Goal: Navigation & Orientation: Find specific page/section

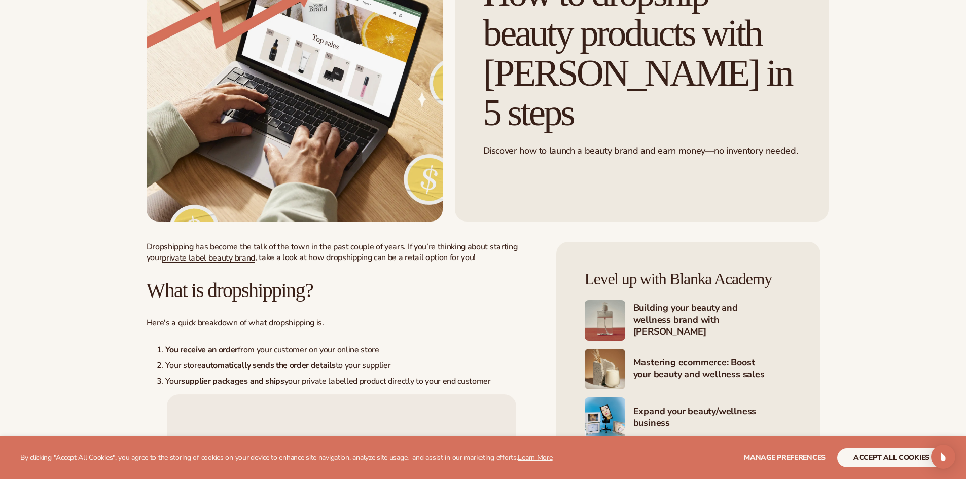
scroll to position [270, 0]
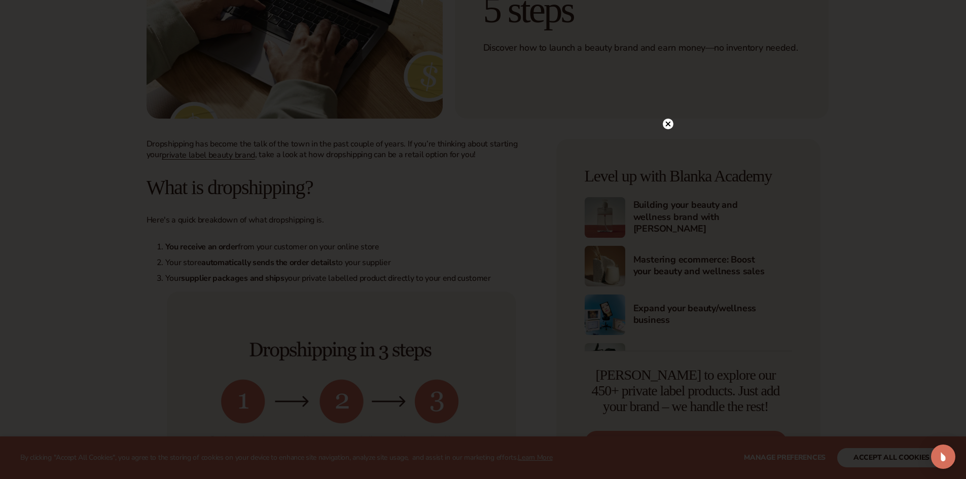
click at [664, 125] on circle at bounding box center [668, 124] width 11 height 11
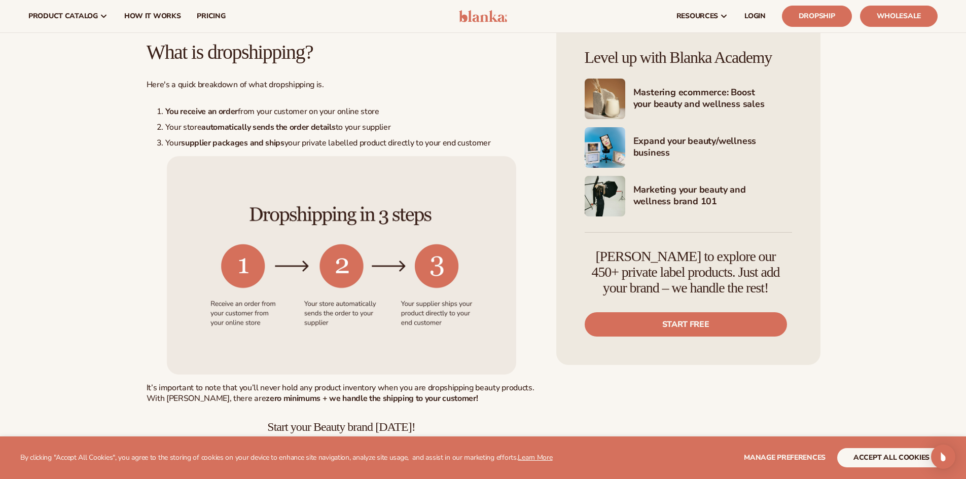
scroll to position [0, 0]
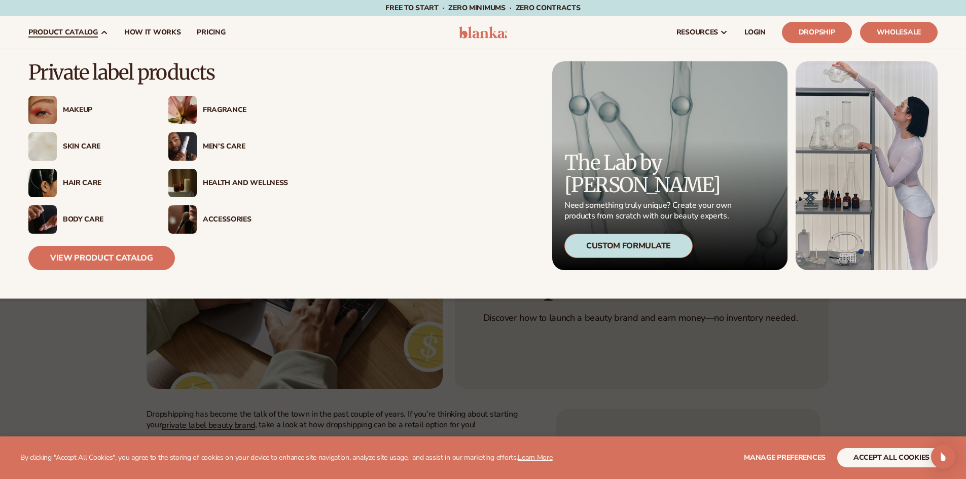
click at [78, 113] on div "Makeup" at bounding box center [105, 110] width 85 height 9
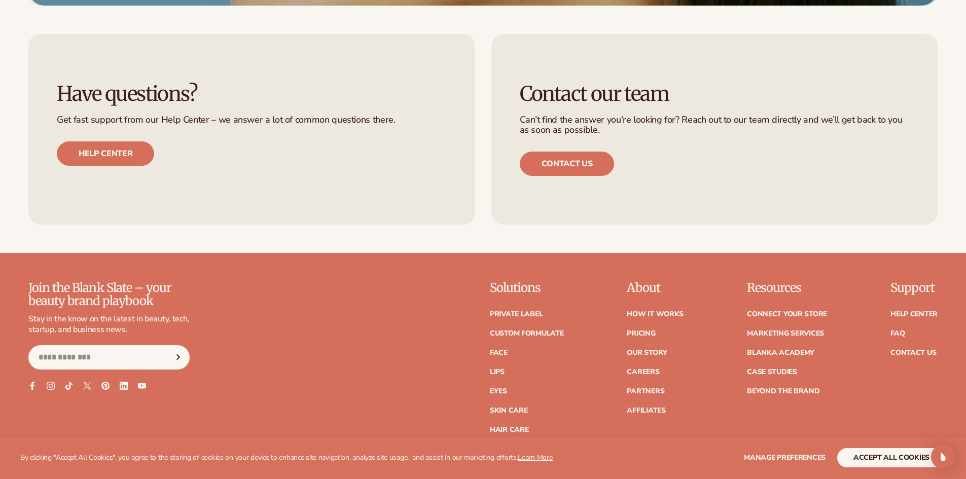
scroll to position [3922, 0]
